Goal: Find specific page/section

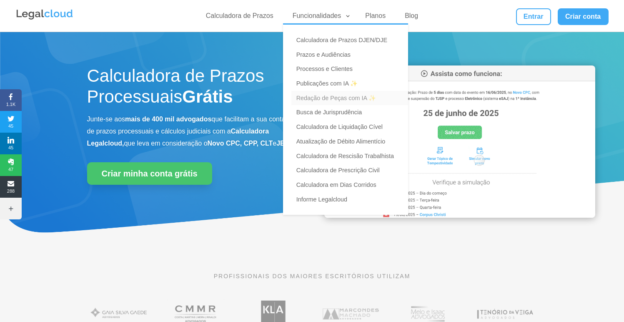
click at [338, 96] on link "Redação de Peças com IA ✨" at bounding box center [349, 98] width 117 height 15
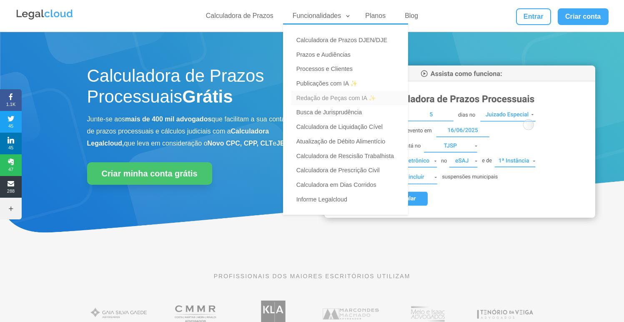
click at [330, 97] on link "Redação de Peças com IA ✨" at bounding box center [349, 98] width 117 height 15
